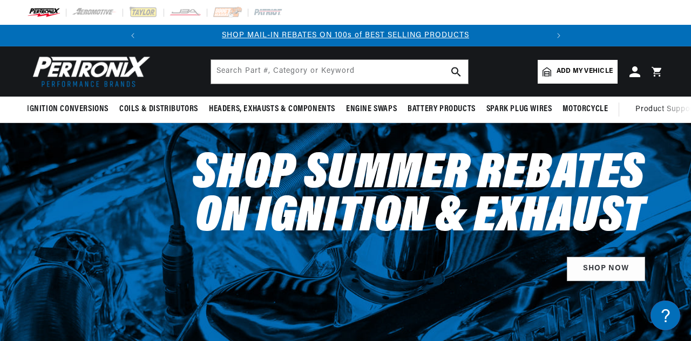
click at [354, 186] on h2 "Shop Summer Rebates on Ignition & Exhaust" at bounding box center [413, 196] width 461 height 86
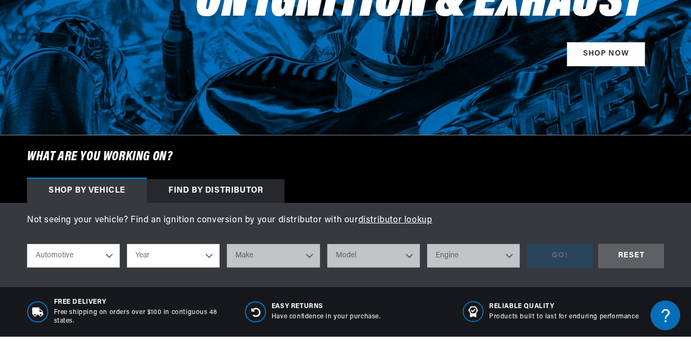
scroll to position [221, 0]
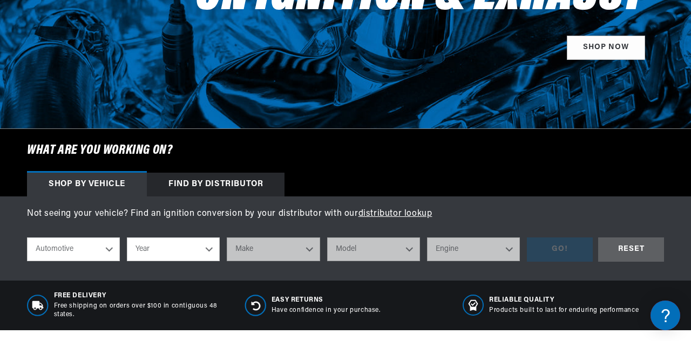
click at [107, 261] on select "Automotive Agricultural Industrial Marine Motorcycle" at bounding box center [73, 249] width 93 height 24
click at [27, 245] on select "Automotive Agricultural Industrial Marine Motorcycle" at bounding box center [73, 249] width 93 height 24
click at [201, 256] on select "Year 2022 2021 2020 2019 2018 2017 2016 2015 2014 2013 2012 2011 2010 2009 2008…" at bounding box center [173, 249] width 93 height 24
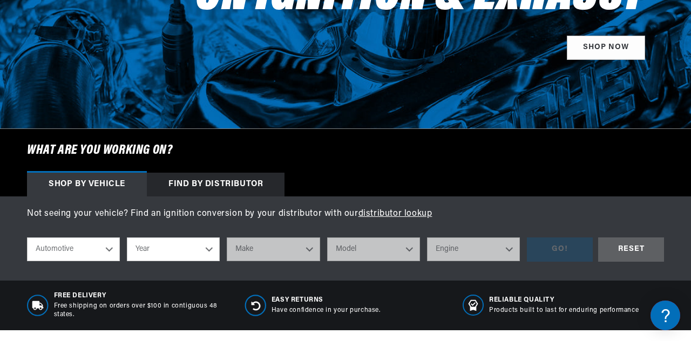
select select "1974"
click at [127, 245] on select "Year 2022 2021 2020 2019 2018 2017 2016 2015 2014 2013 2012 2011 2010 2009 2008…" at bounding box center [173, 249] width 93 height 24
select select "1974"
click at [305, 255] on select "Make Alfa Romeo American Motors Aston Martin Audi Austin Avanti BMW Buick Cadil…" at bounding box center [273, 249] width 93 height 24
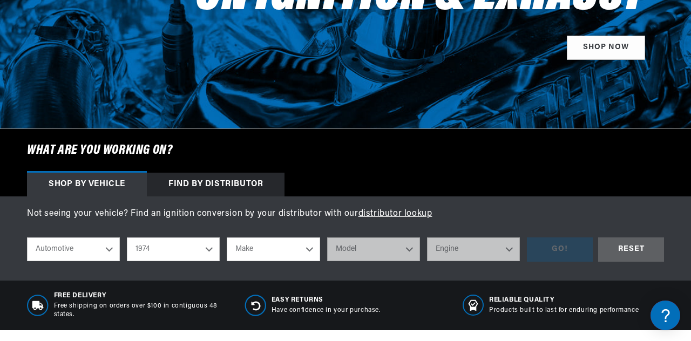
select select "Volkswagen"
click at [227, 245] on select "Make Alfa Romeo American Motors Aston Martin Audi Austin Avanti BMW Buick Cadil…" at bounding box center [273, 249] width 93 height 24
select select "Volkswagen"
click at [412, 261] on select "Model 412 Beetle Dasher Karmann Ghia Super Beetle Thing" at bounding box center [373, 249] width 93 height 24
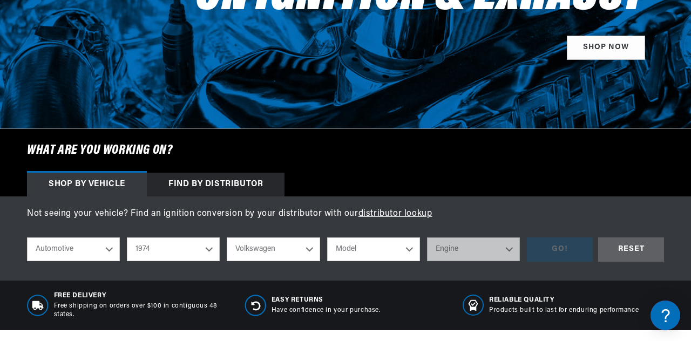
select select "Super-Beetle"
click at [327, 245] on select "Model 412 Beetle Dasher Karmann Ghia Super Beetle Thing" at bounding box center [373, 249] width 93 height 24
select select "Super-Beetle"
click at [506, 254] on select "Engine 1.6L 4" at bounding box center [473, 249] width 93 height 24
select select "1.6L"
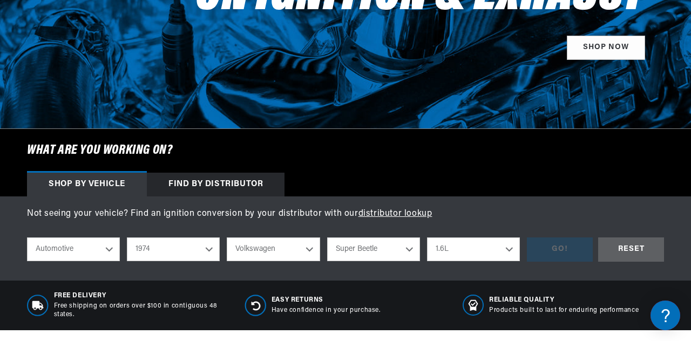
click at [427, 245] on select "Engine 1.6L 4" at bounding box center [473, 249] width 93 height 24
select select "1.6L"
click at [556, 255] on div "GO!" at bounding box center [560, 249] width 66 height 24
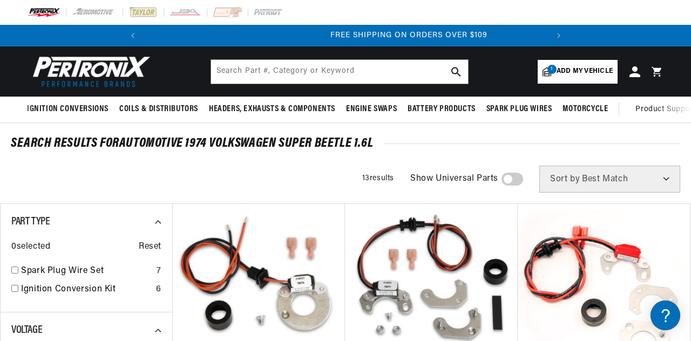
scroll to position [0, 402]
click at [80, 104] on span "Ignition Conversions" at bounding box center [67, 109] width 81 height 11
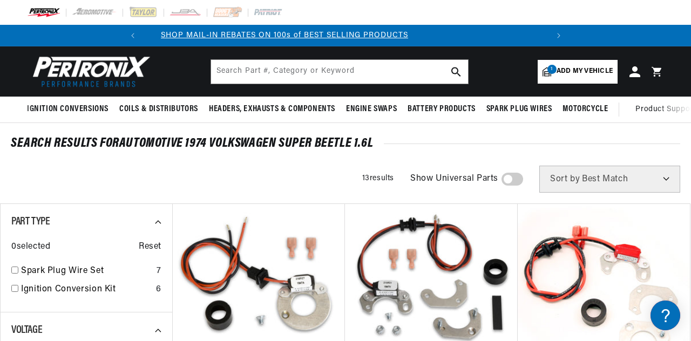
scroll to position [0, 0]
click at [72, 106] on span "Ignition Conversions" at bounding box center [67, 109] width 81 height 11
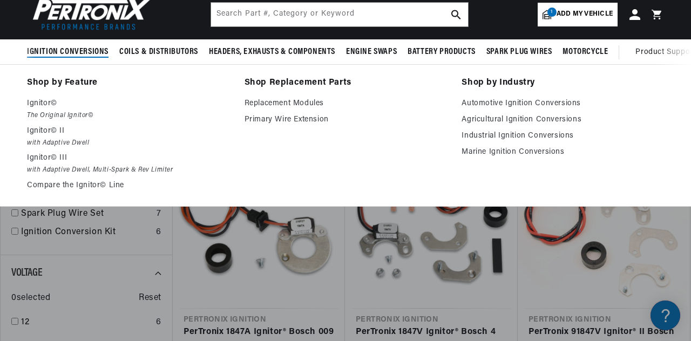
scroll to position [0, 402]
